Goal: Check status: Check status

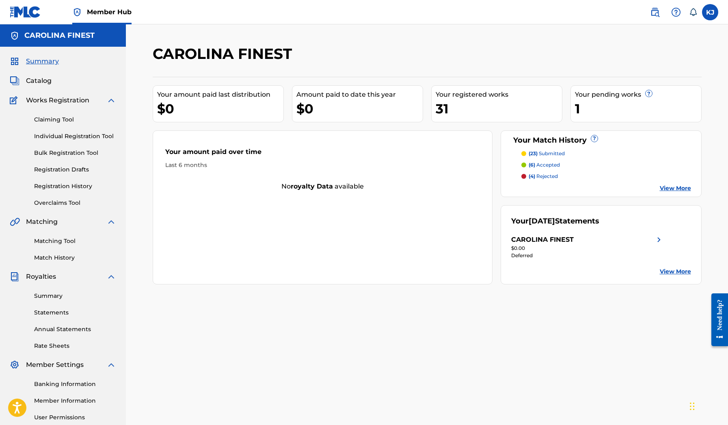
click at [321, 184] on strong "royalty data" at bounding box center [312, 186] width 42 height 8
click at [541, 237] on div "CAROLINA FINEST" at bounding box center [543, 240] width 63 height 10
click at [420, 0] on nav "Member Hub KJ [PERSON_NAME] Ka'[PERSON_NAME] [PERSON_NAME][EMAIL_ADDRESS][DOMAI…" at bounding box center [364, 12] width 728 height 24
